Goal: Entertainment & Leisure: Browse casually

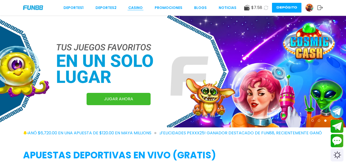
click at [143, 9] on link "CASINO" at bounding box center [135, 7] width 14 height 5
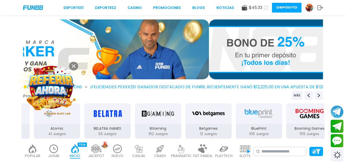
click at [73, 66] on use at bounding box center [74, 66] width 4 height 4
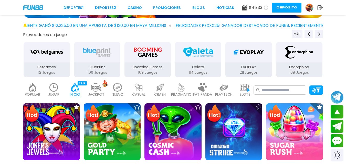
scroll to position [82, 0]
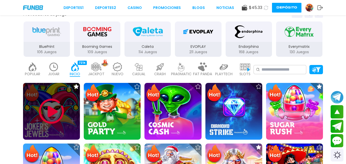
click at [57, 108] on img at bounding box center [51, 111] width 31 height 31
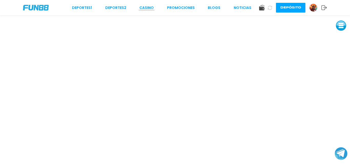
click at [150, 7] on link "CASINO" at bounding box center [146, 7] width 14 height 5
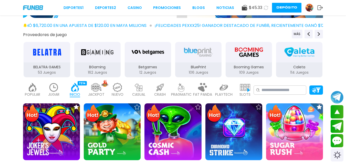
scroll to position [123, 0]
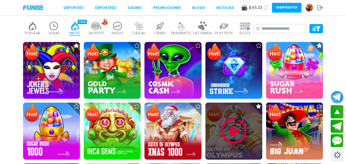
click at [239, 140] on img at bounding box center [234, 131] width 31 height 31
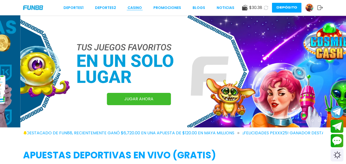
click at [139, 10] on link "CASINO" at bounding box center [135, 7] width 14 height 5
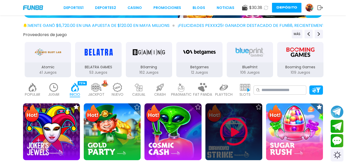
scroll to position [92, 0]
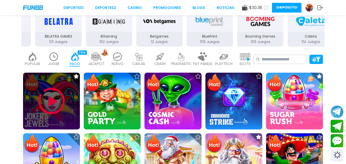
click at [57, 99] on img at bounding box center [51, 101] width 31 height 31
